Goal: Information Seeking & Learning: Learn about a topic

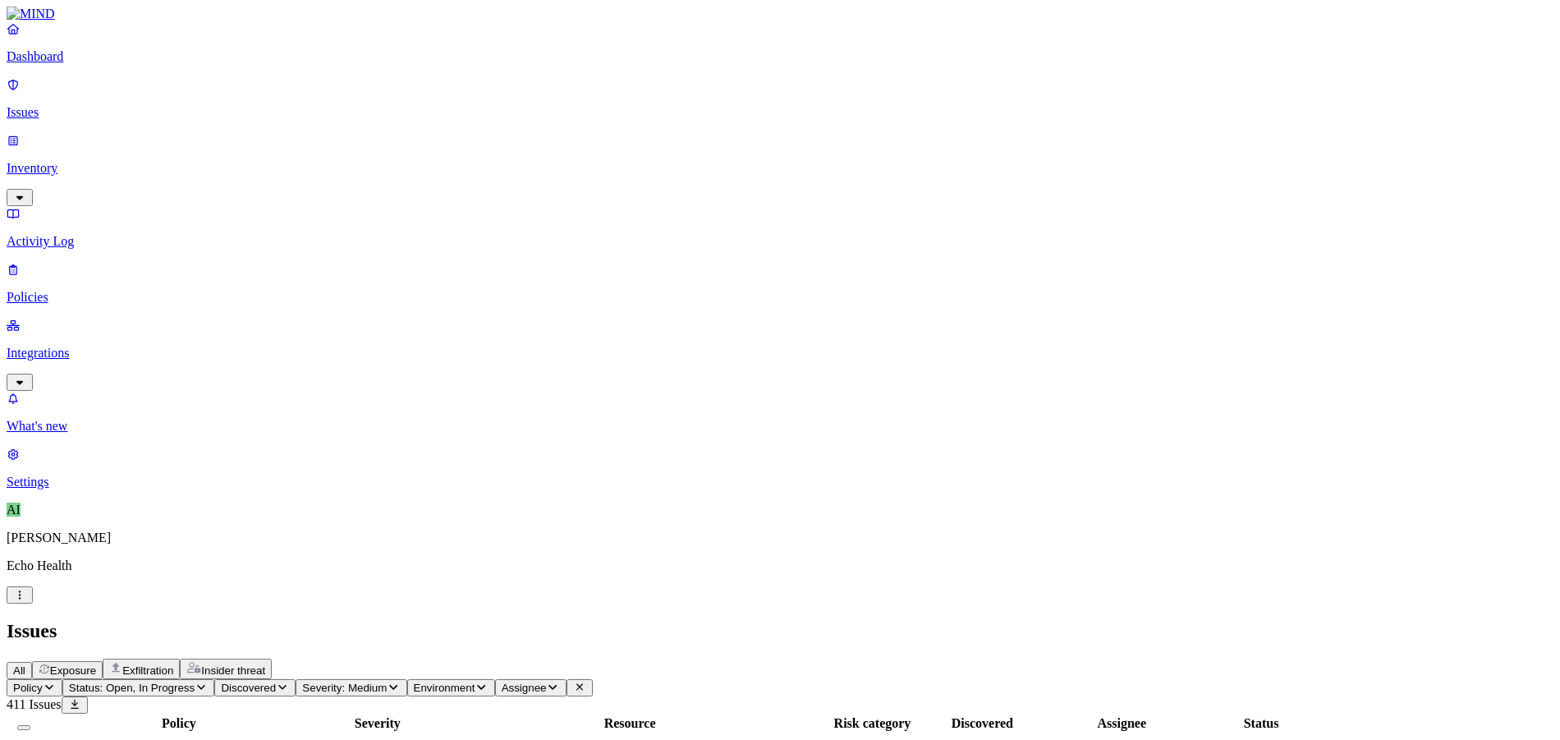
scroll to position [38, 0]
click at [81, 21] on link at bounding box center [780, 14] width 1547 height 15
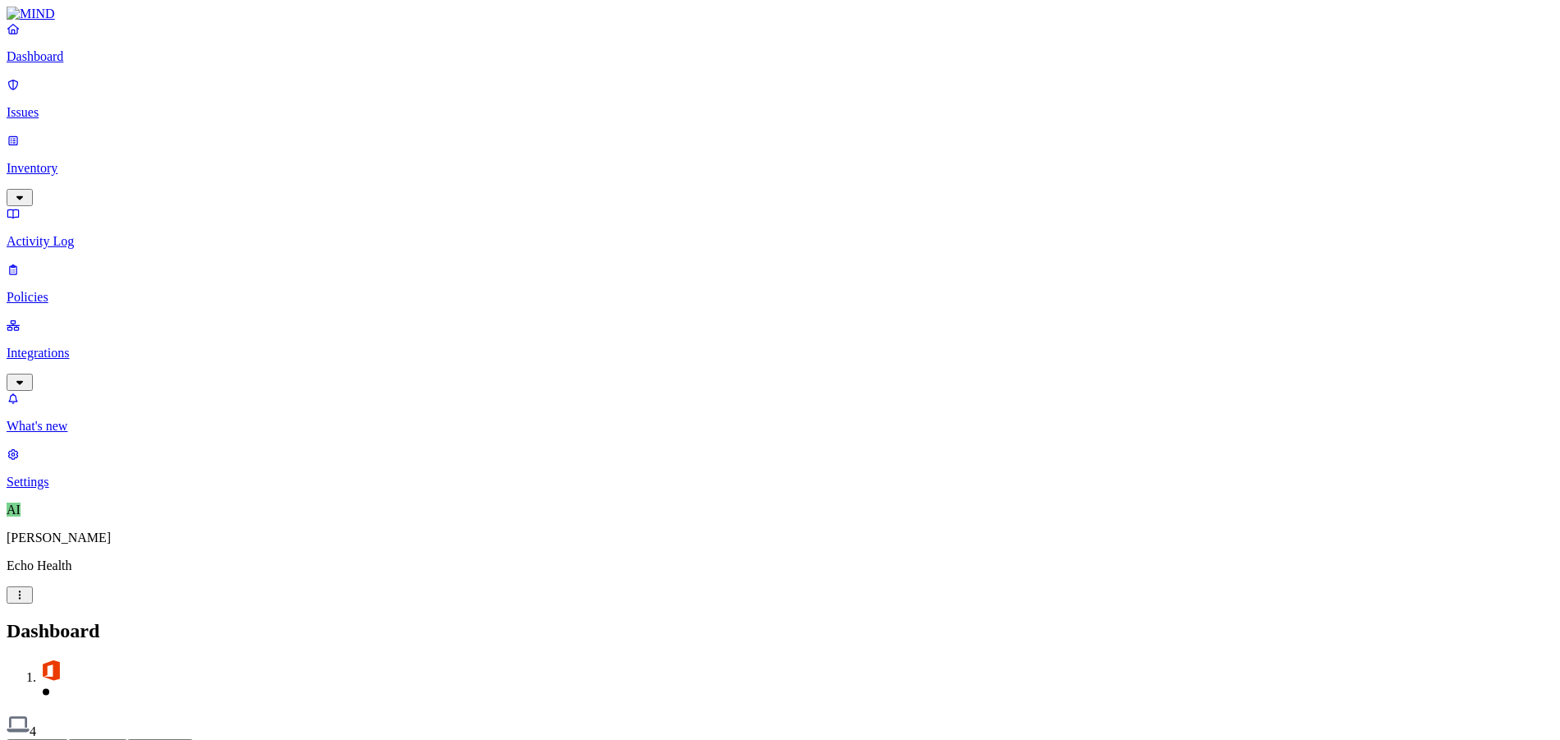
click at [127, 739] on button "Detection" at bounding box center [97, 747] width 59 height 17
click at [193, 739] on button "Prevention" at bounding box center [160, 747] width 66 height 17
click at [127, 739] on button "Detection" at bounding box center [97, 747] width 59 height 17
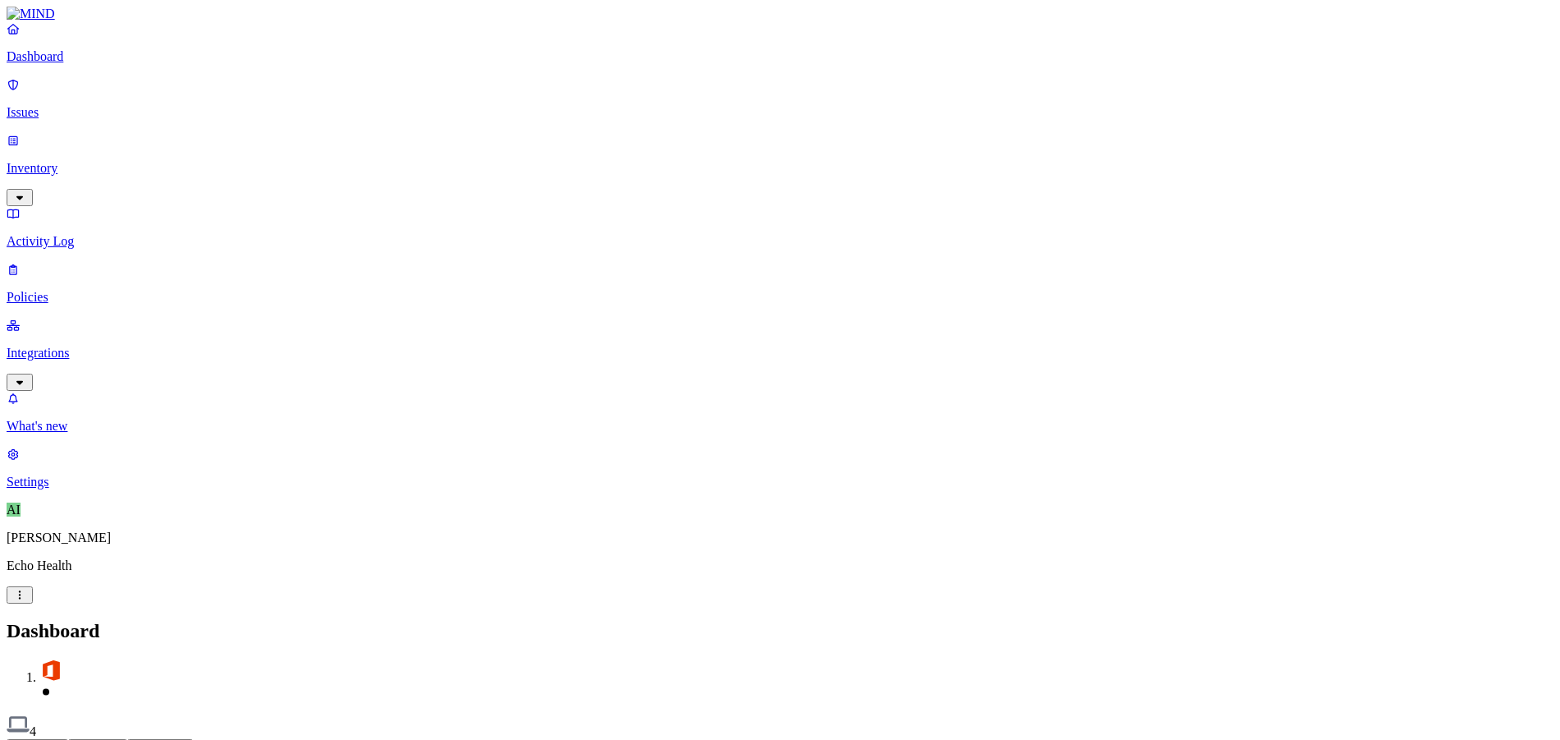
drag, startPoint x: 1104, startPoint y: 21, endPoint x: 1134, endPoint y: 62, distance: 51.2
